Goal: Transaction & Acquisition: Purchase product/service

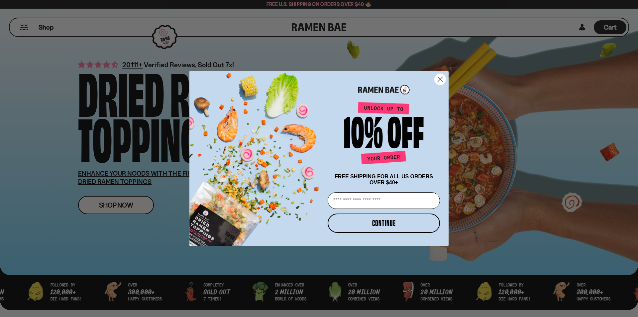
click at [442, 75] on circle "Close dialog" at bounding box center [440, 79] width 11 height 11
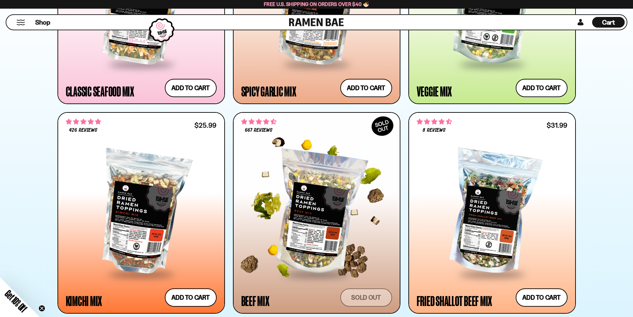
scroll to position [532, 0]
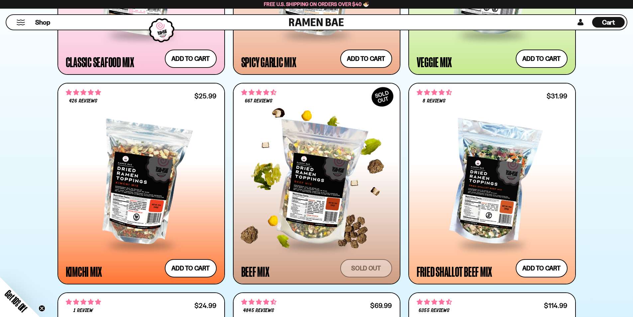
click at [315, 172] on div at bounding box center [316, 183] width 151 height 121
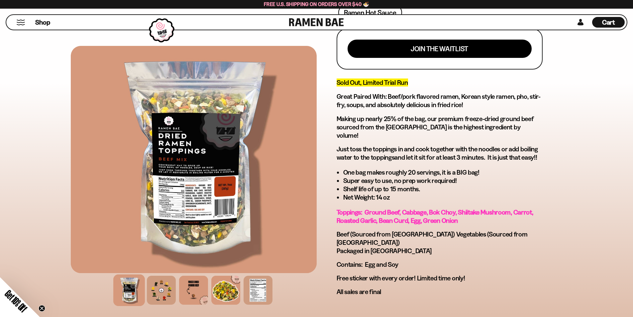
scroll to position [332, 0]
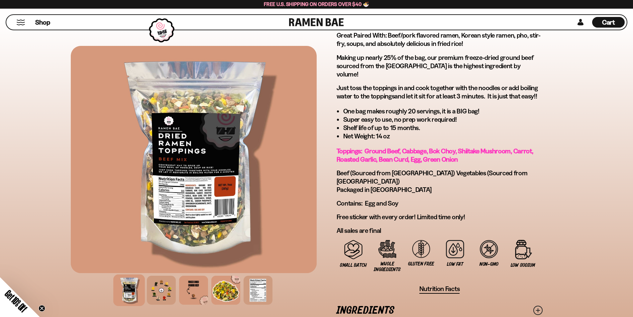
click at [174, 208] on div at bounding box center [194, 159] width 246 height 227
click at [256, 293] on div at bounding box center [258, 290] width 32 height 32
